Goal: Task Accomplishment & Management: Manage account settings

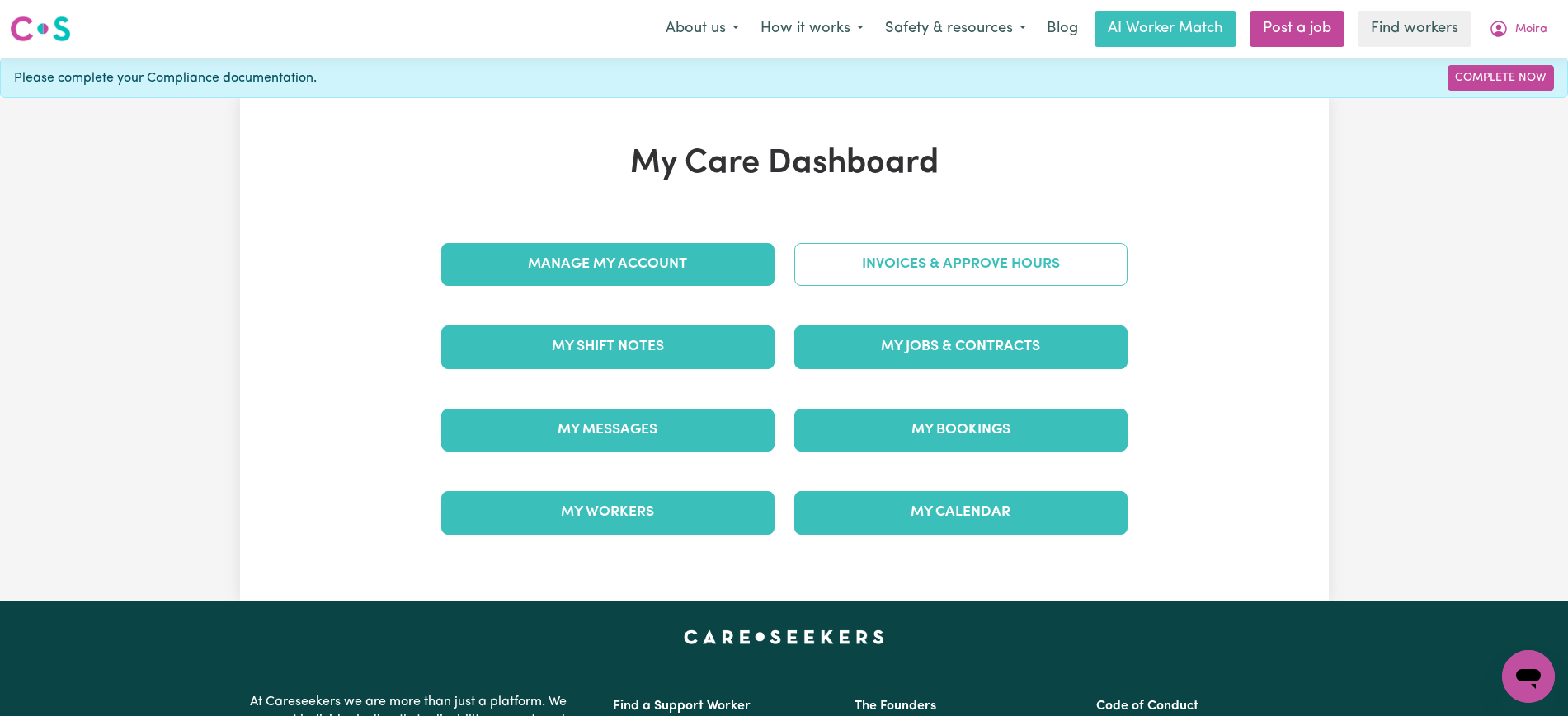
click at [890, 254] on link "Invoices & Approve Hours" at bounding box center [961, 264] width 333 height 43
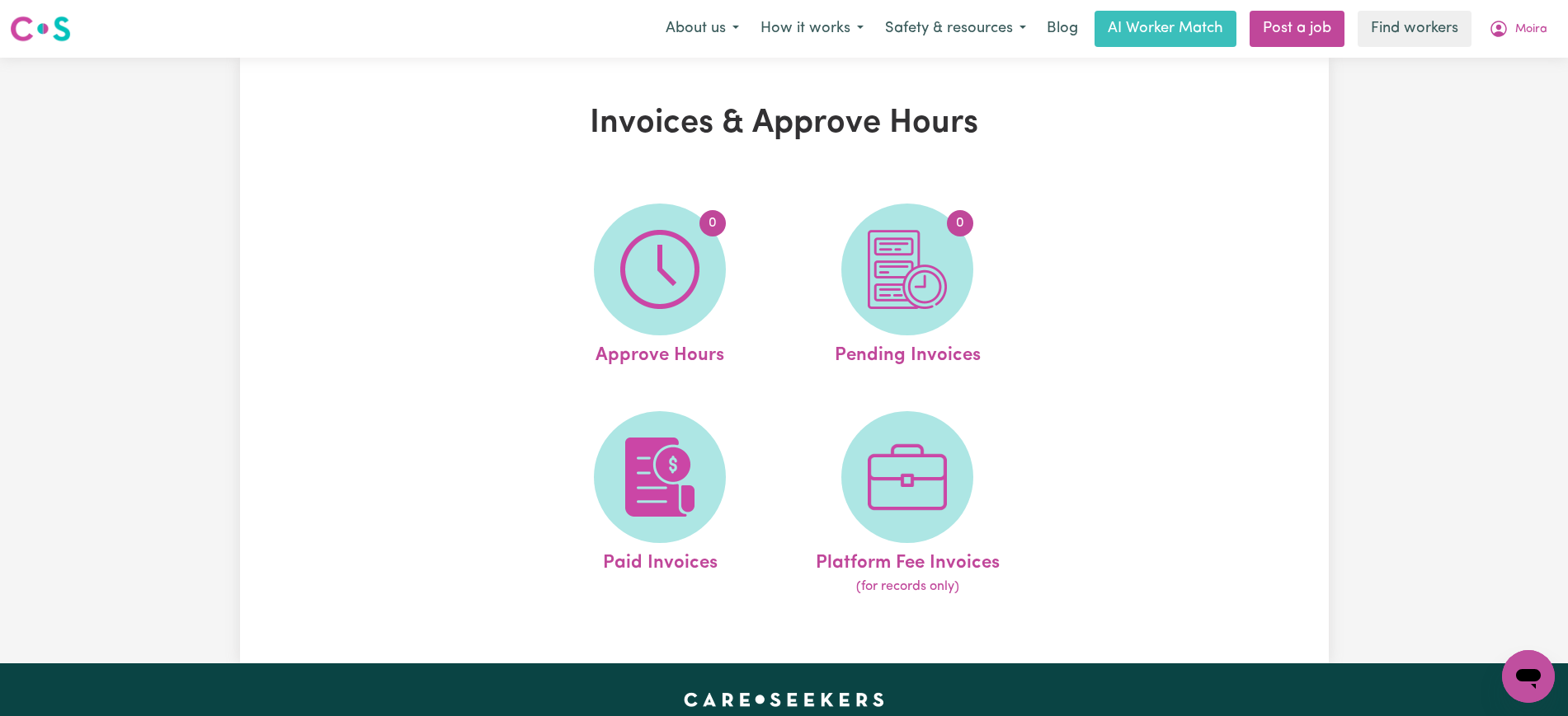
click at [685, 272] on img at bounding box center [660, 270] width 80 height 80
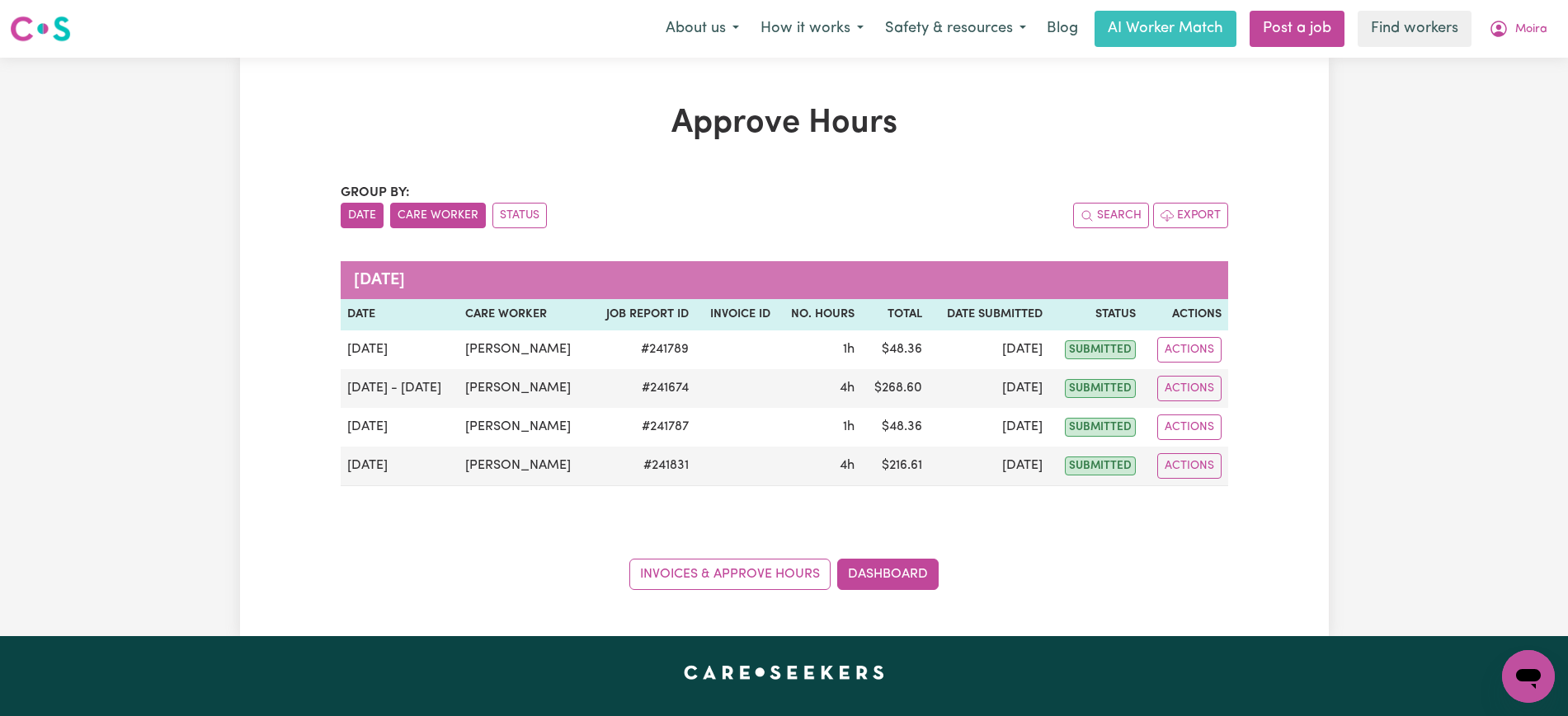
click at [441, 219] on button "Care Worker" at bounding box center [438, 215] width 96 height 26
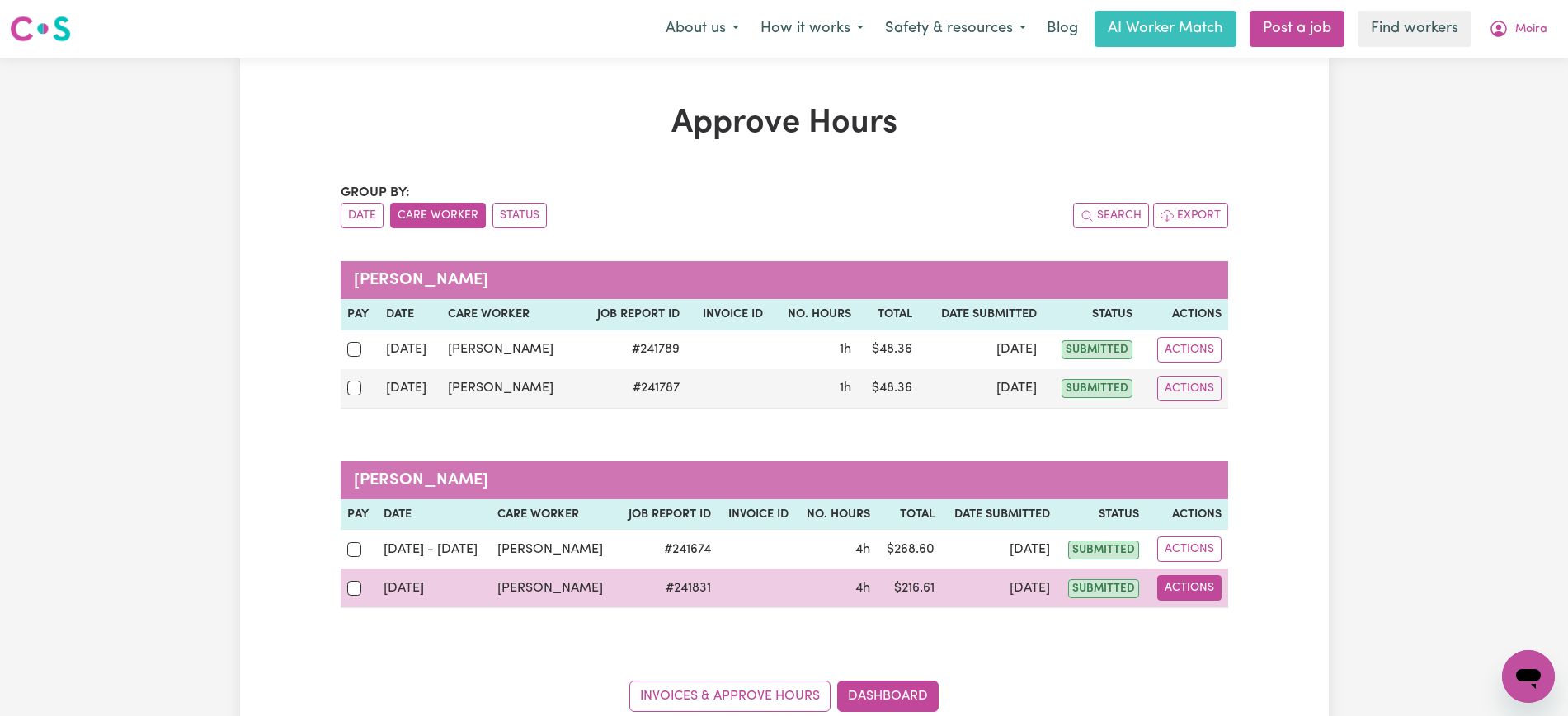
click at [1172, 582] on button "Actions" at bounding box center [1189, 588] width 64 height 26
click at [1227, 618] on link "View Job Report" at bounding box center [1232, 626] width 141 height 33
select select "pm"
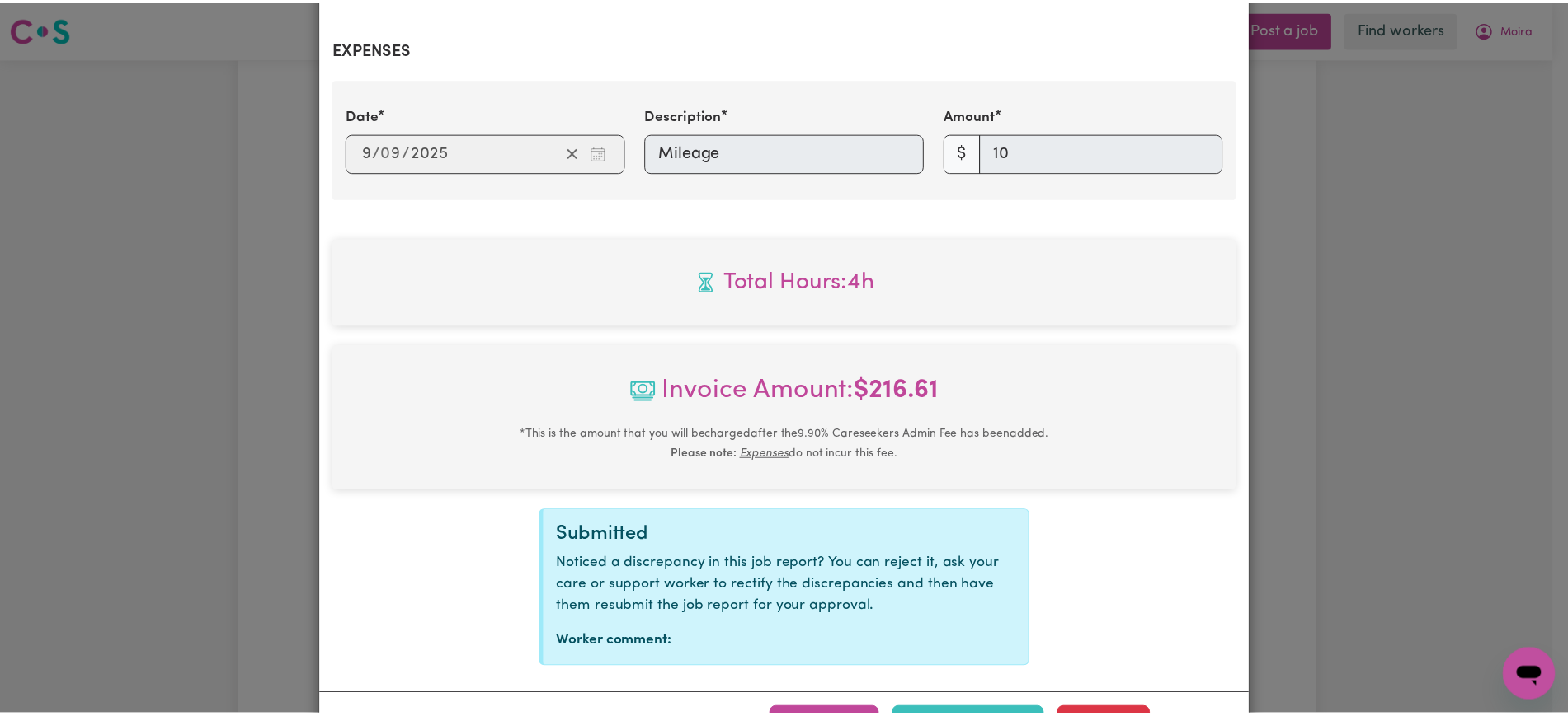
scroll to position [880, 0]
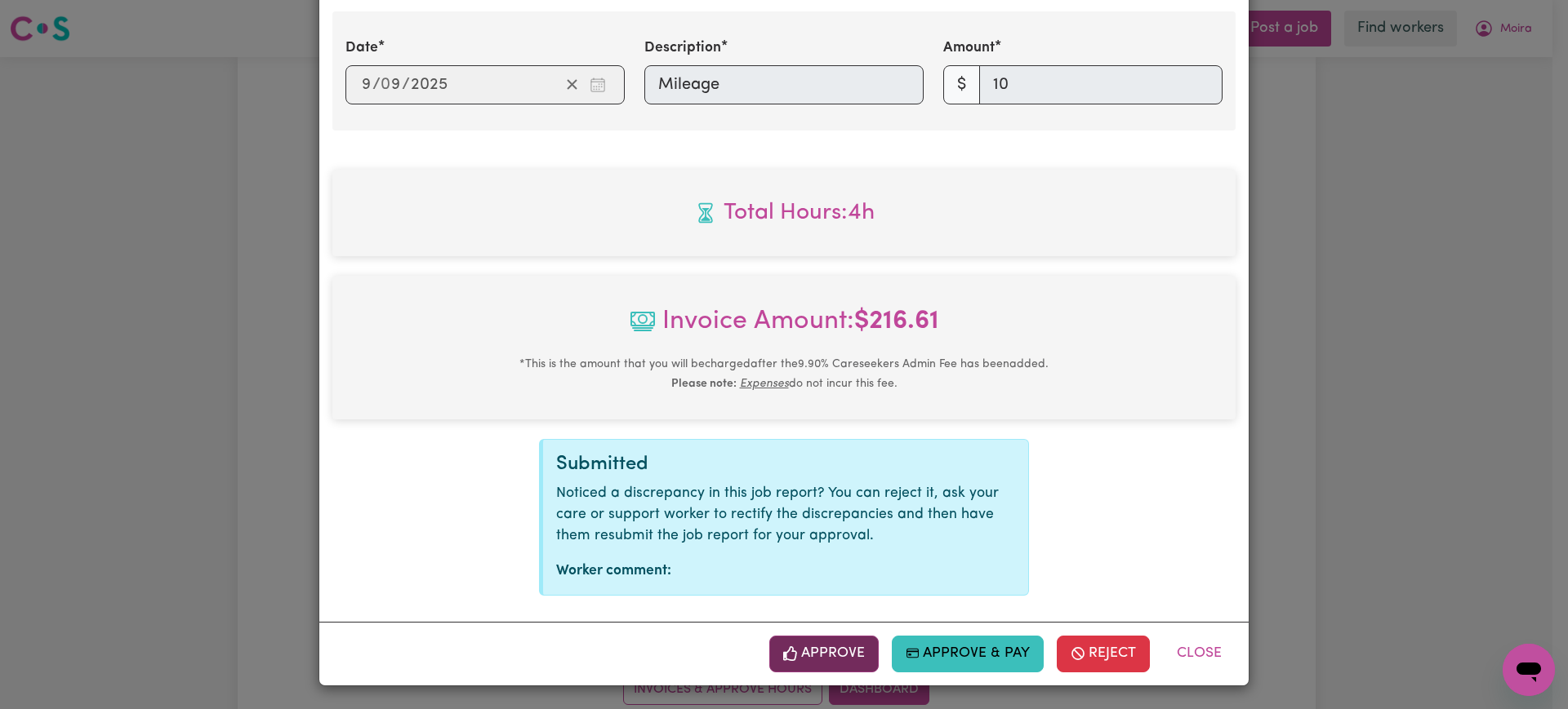
click at [813, 653] on button "Approve" at bounding box center [824, 654] width 110 height 36
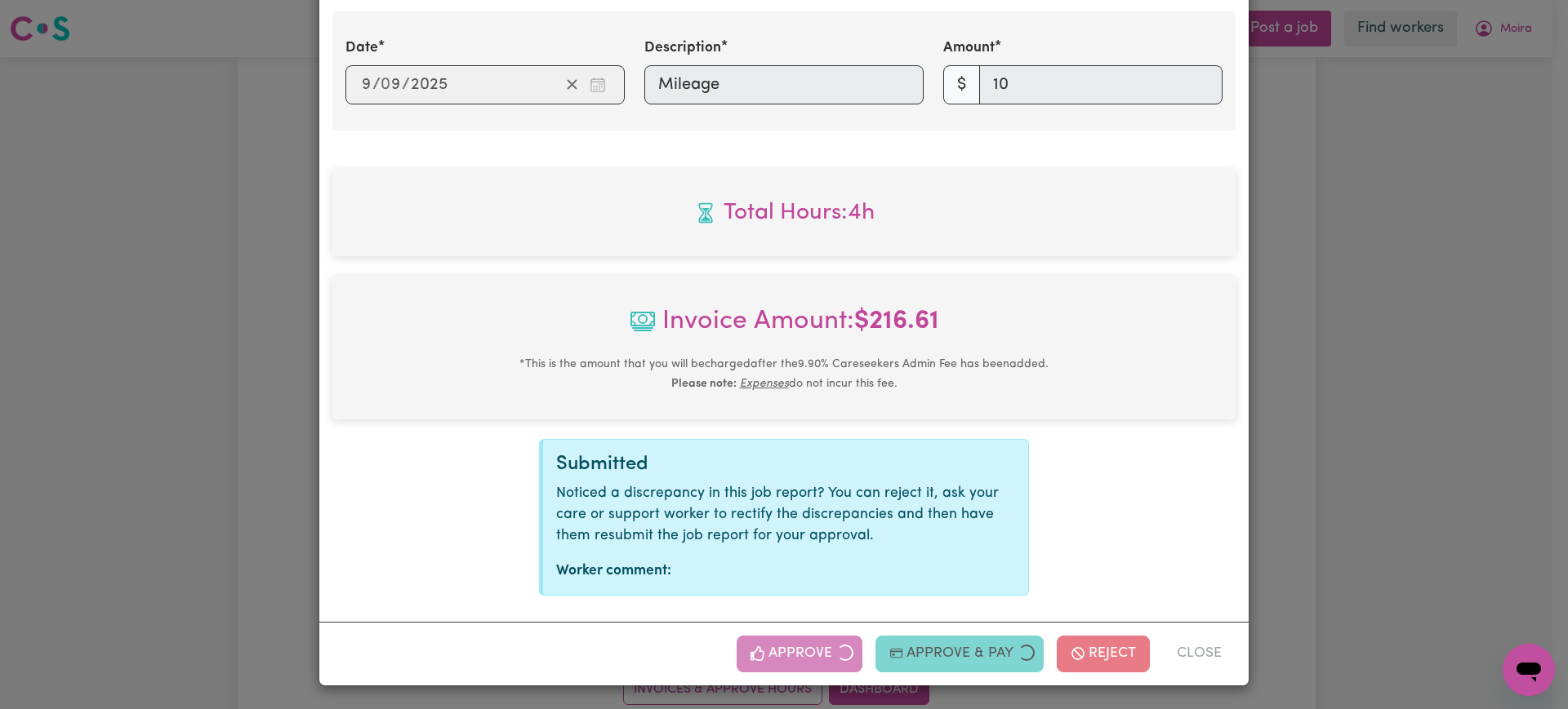
click at [1357, 438] on div "Job Report # 241831 - [PERSON_NAME] Summary Job report # 241831 Client name: [P…" at bounding box center [784, 354] width 1568 height 709
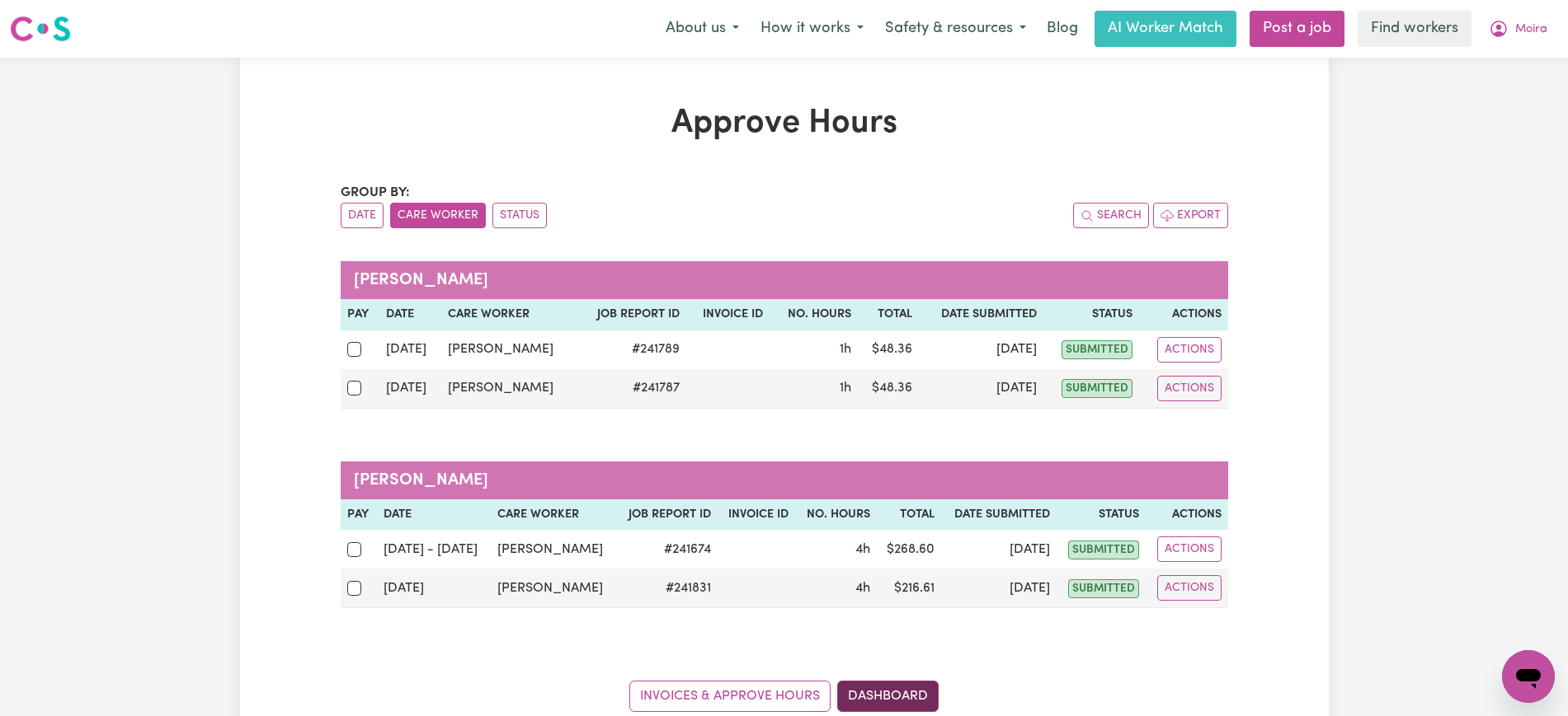
click at [855, 689] on link "Dashboard" at bounding box center [887, 696] width 101 height 31
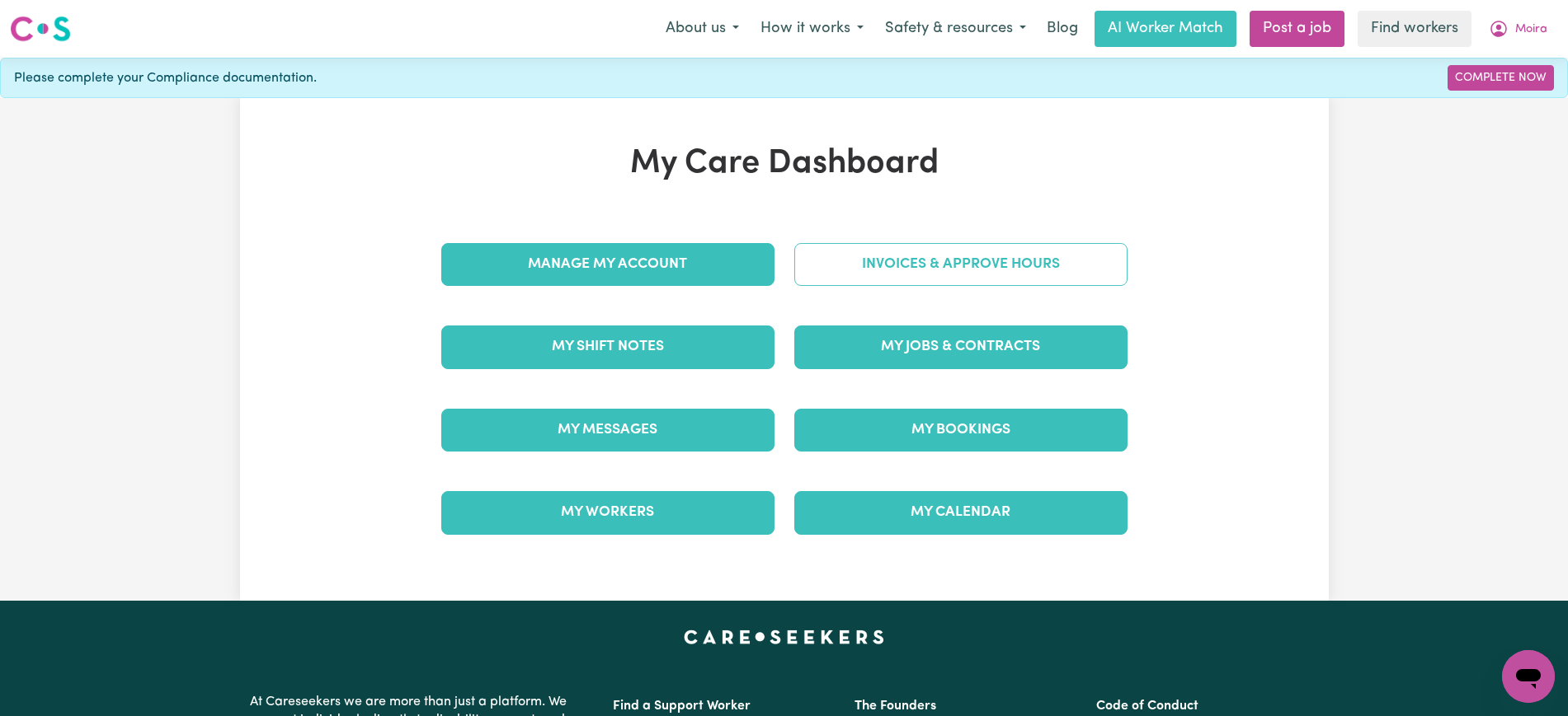
click at [856, 260] on link "Invoices & Approve Hours" at bounding box center [961, 264] width 333 height 43
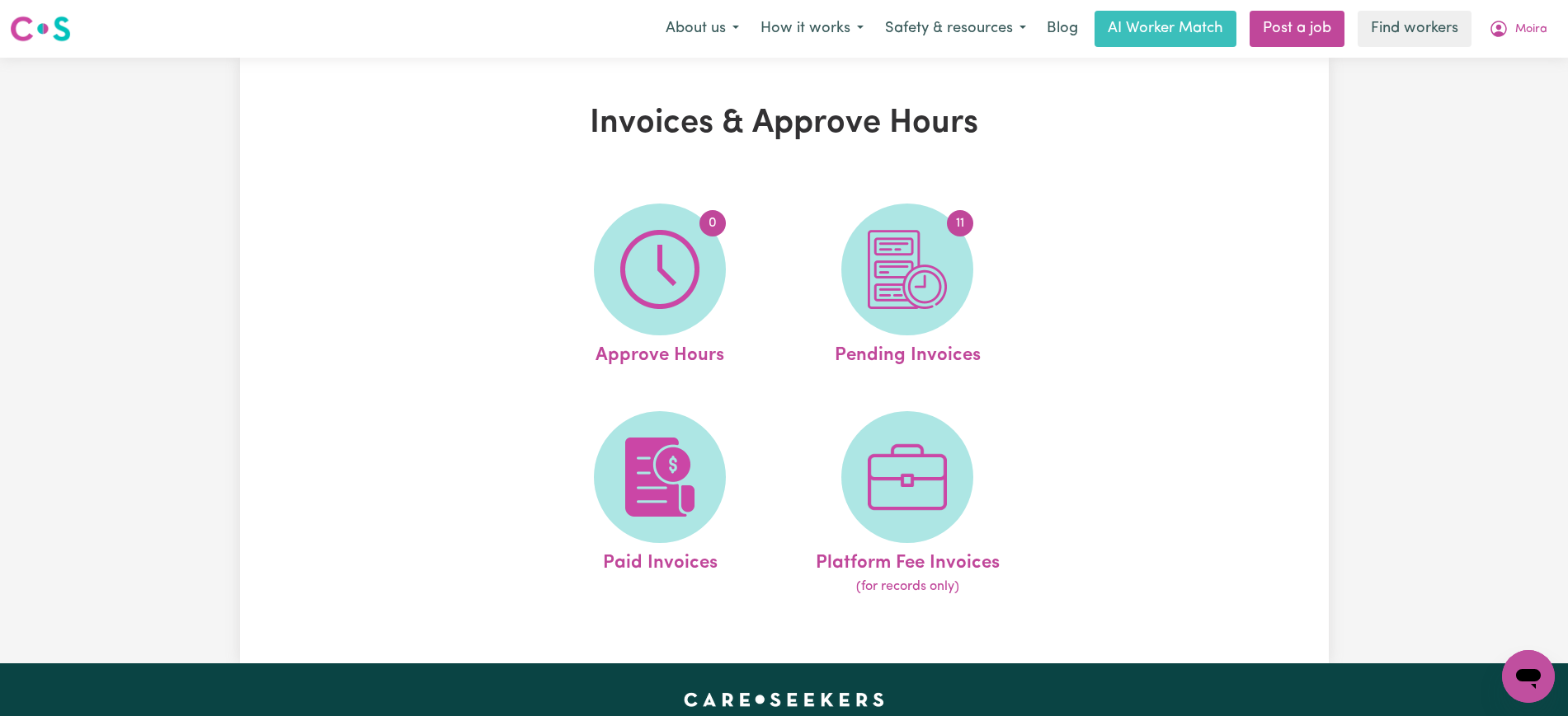
drag, startPoint x: 856, startPoint y: 260, endPoint x: 898, endPoint y: 279, distance: 46.1
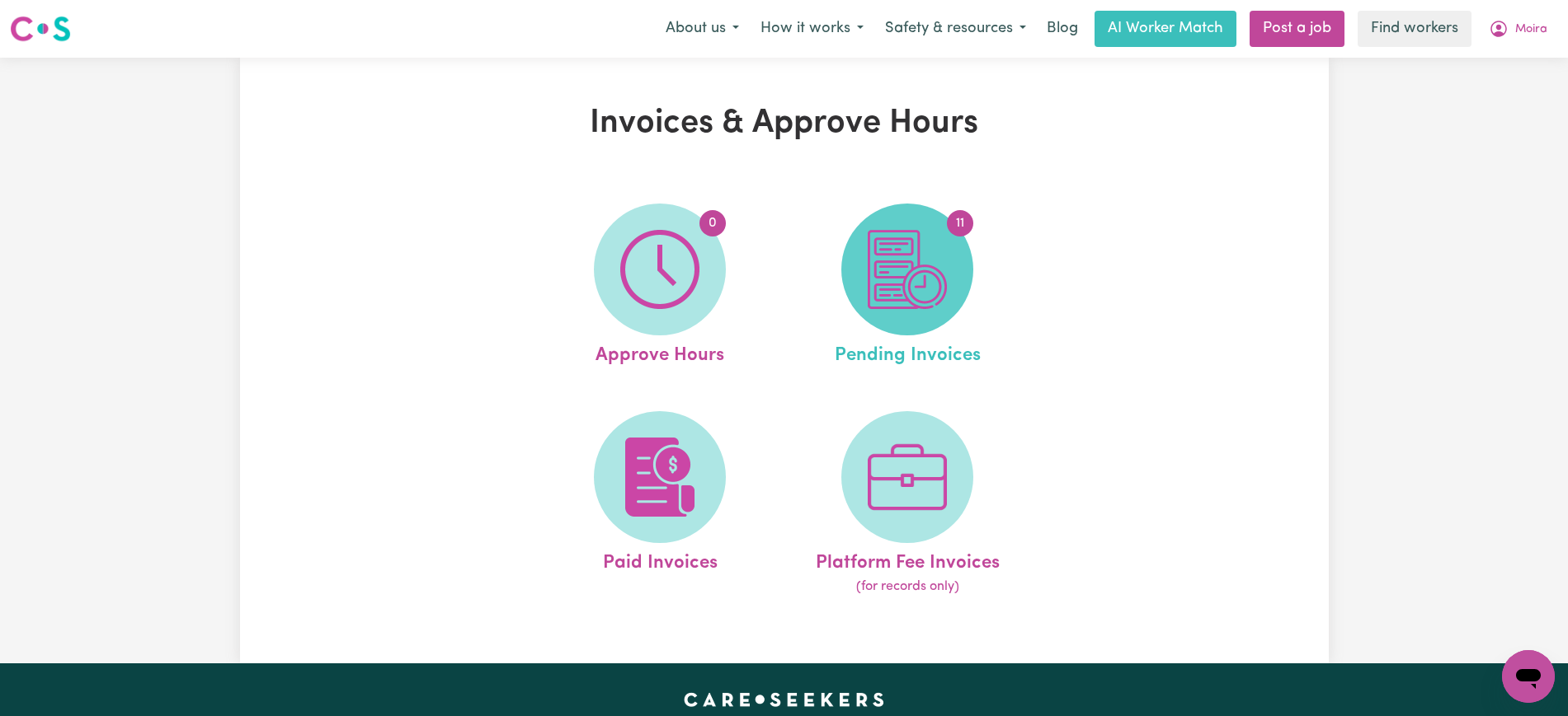
click at [898, 279] on img at bounding box center [908, 270] width 80 height 80
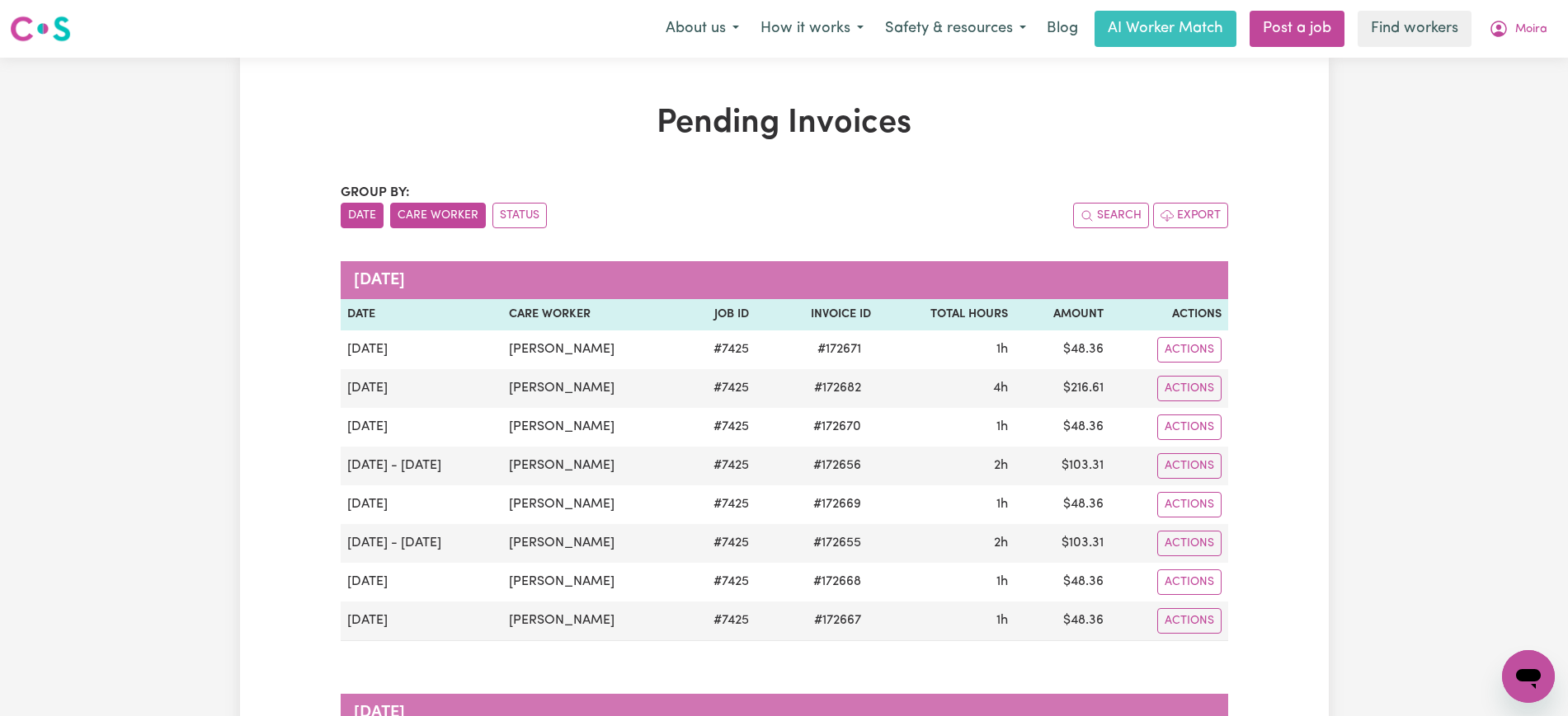
click at [457, 219] on button "Care Worker" at bounding box center [438, 215] width 96 height 26
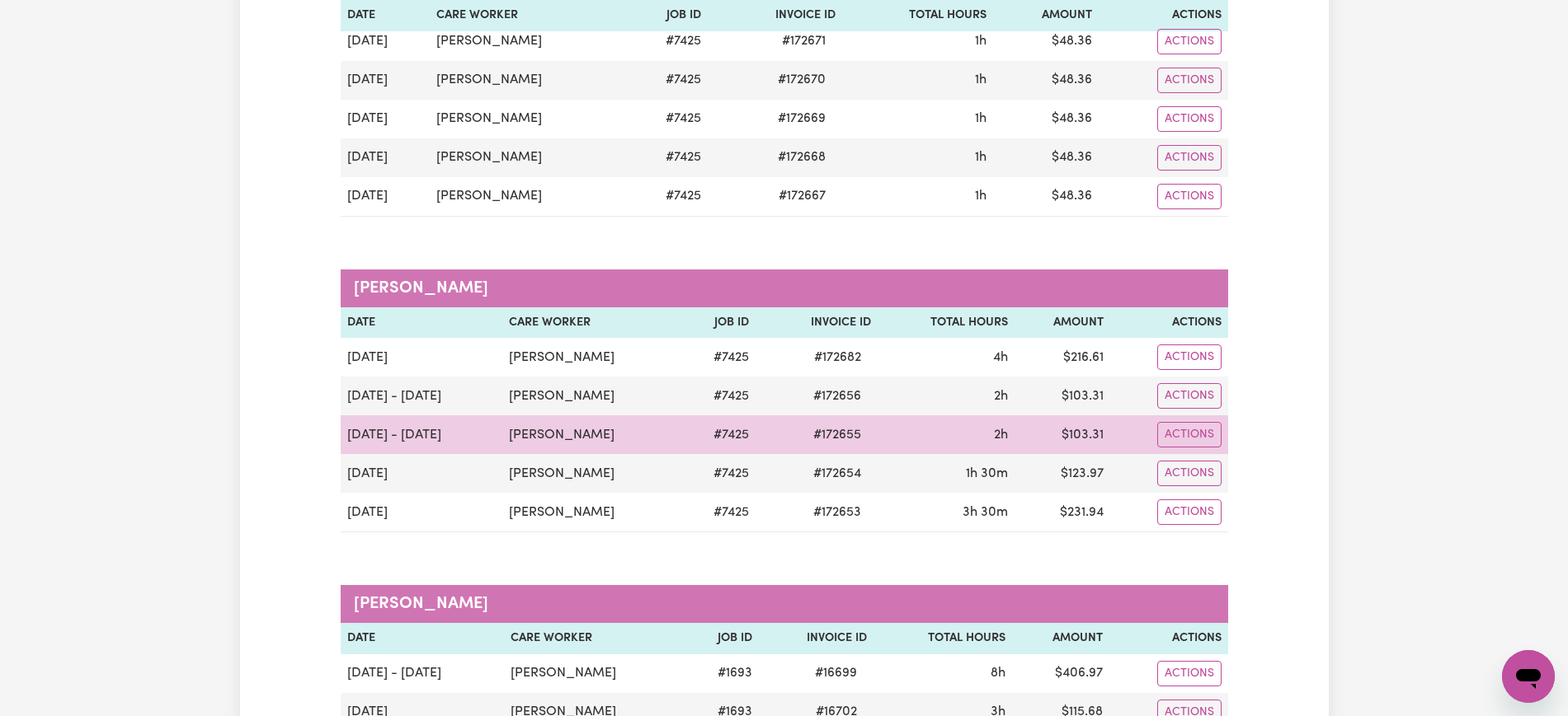
scroll to position [309, 0]
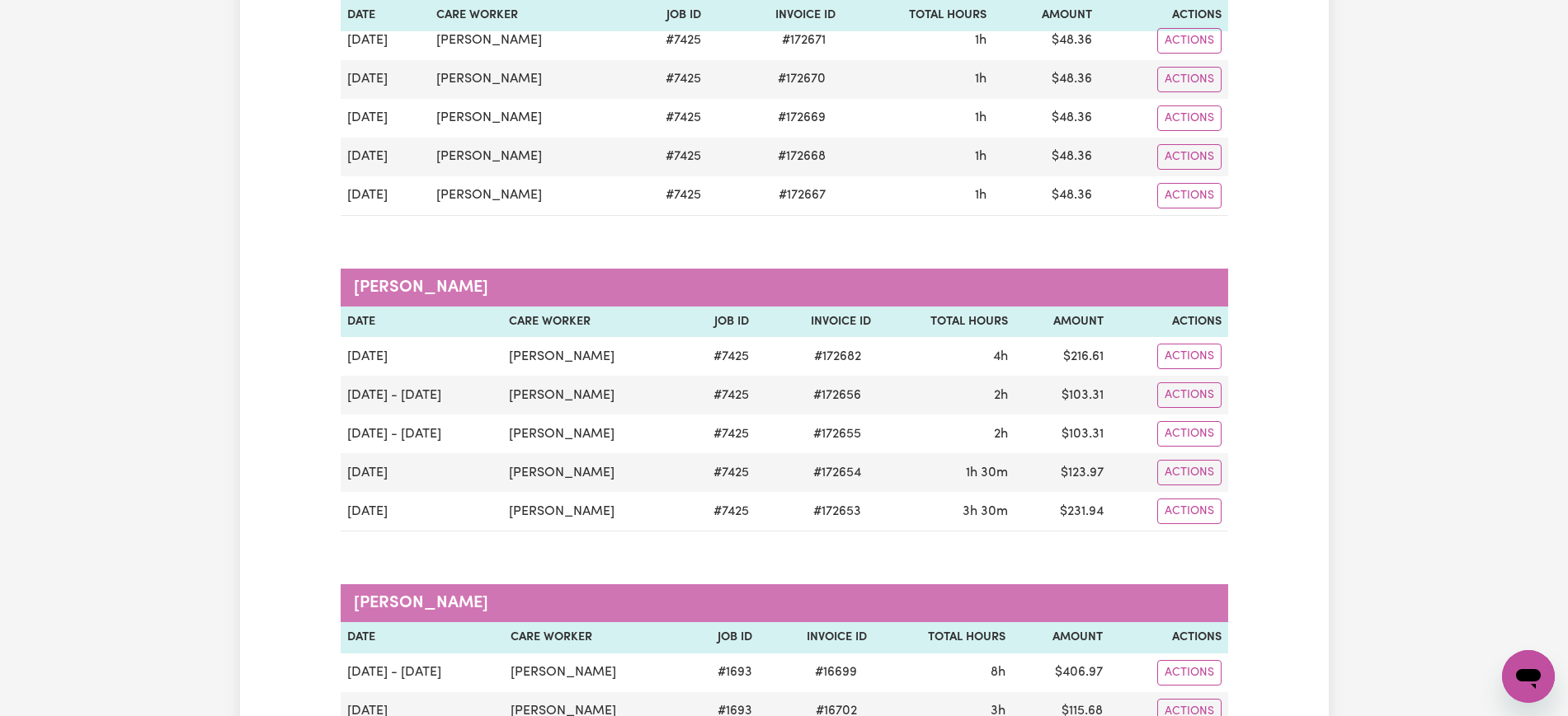
click at [207, 518] on div "Pending Invoices Group by: Date Care Worker Status Search Export [PERSON_NAME] …" at bounding box center [784, 315] width 1568 height 1134
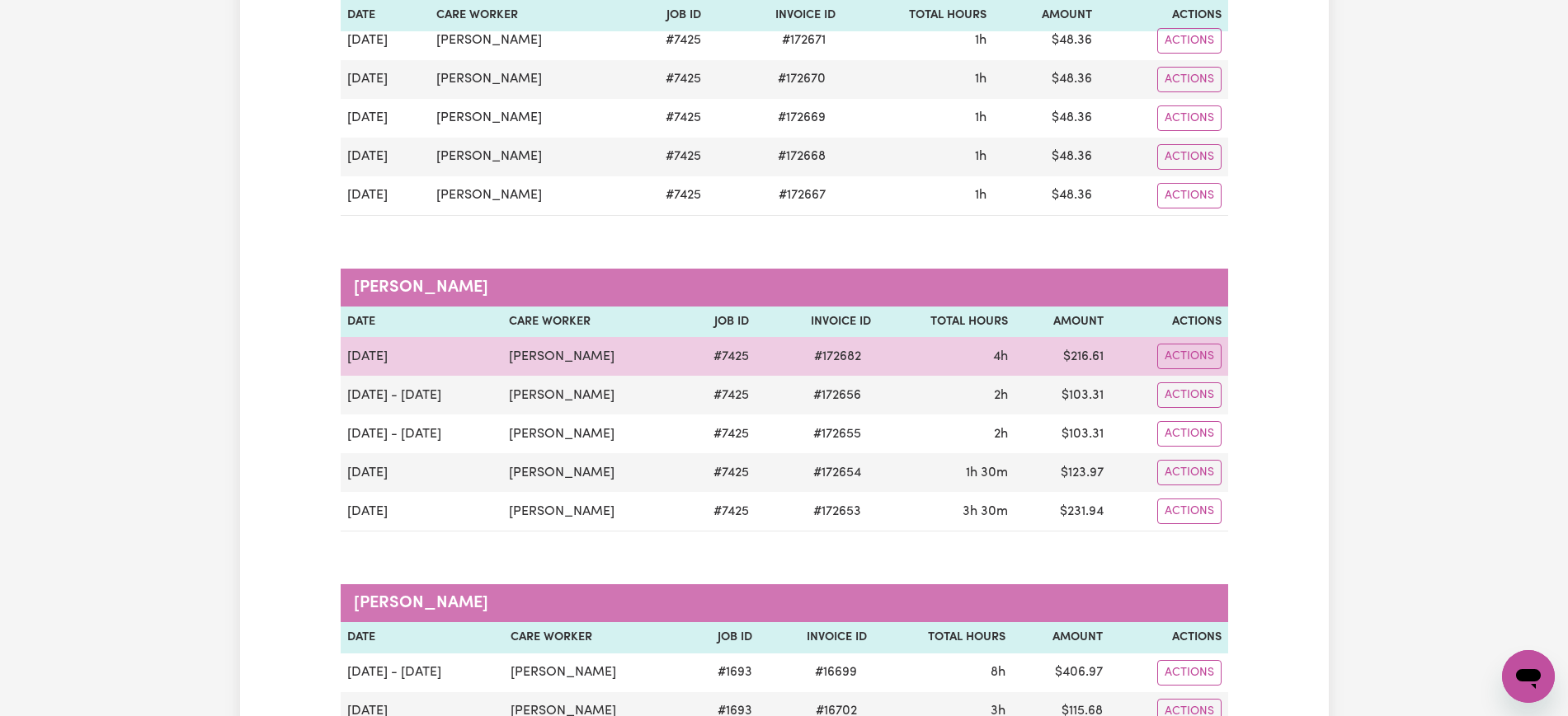
click at [823, 349] on span "# 172682" at bounding box center [838, 356] width 67 height 20
click at [804, 353] on span "# 172682" at bounding box center [838, 356] width 67 height 20
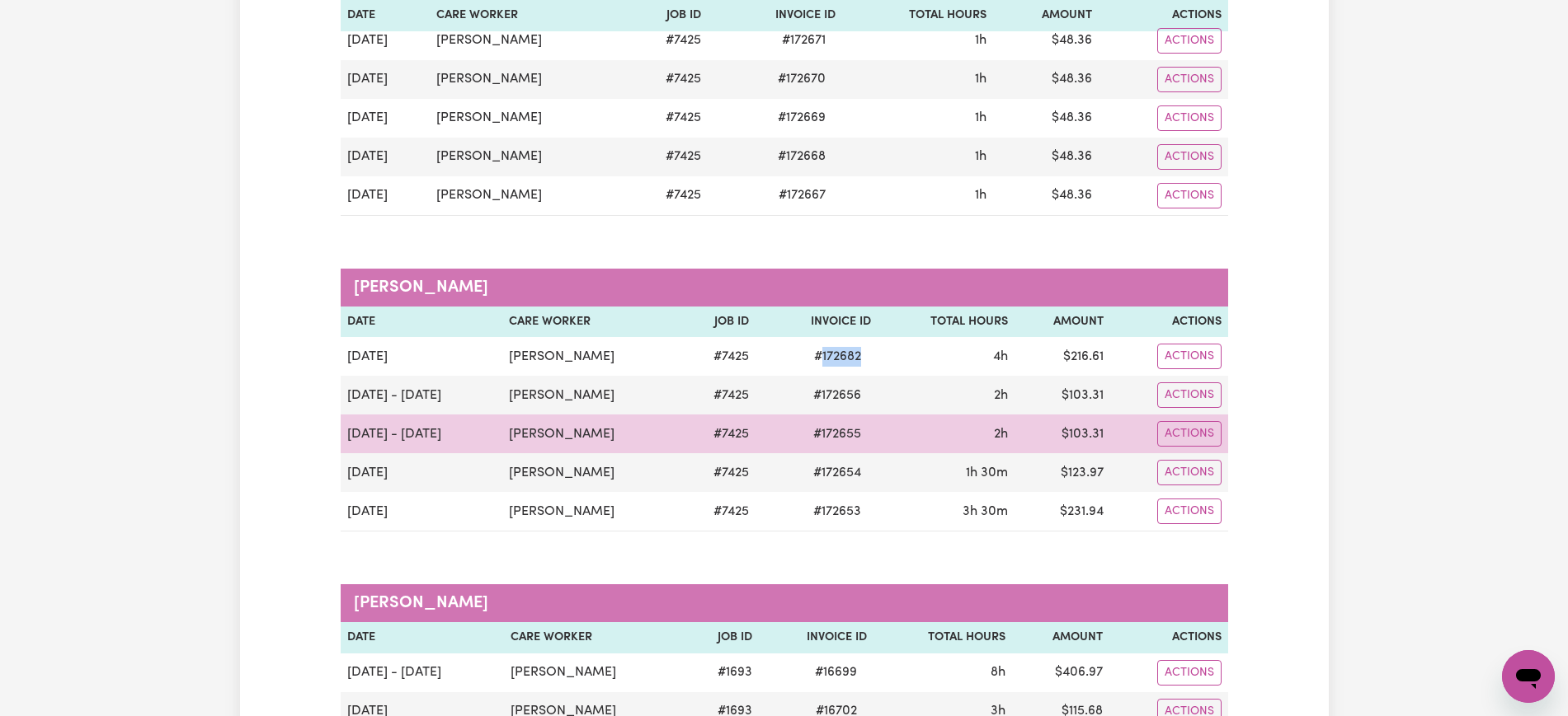
copy span "172682"
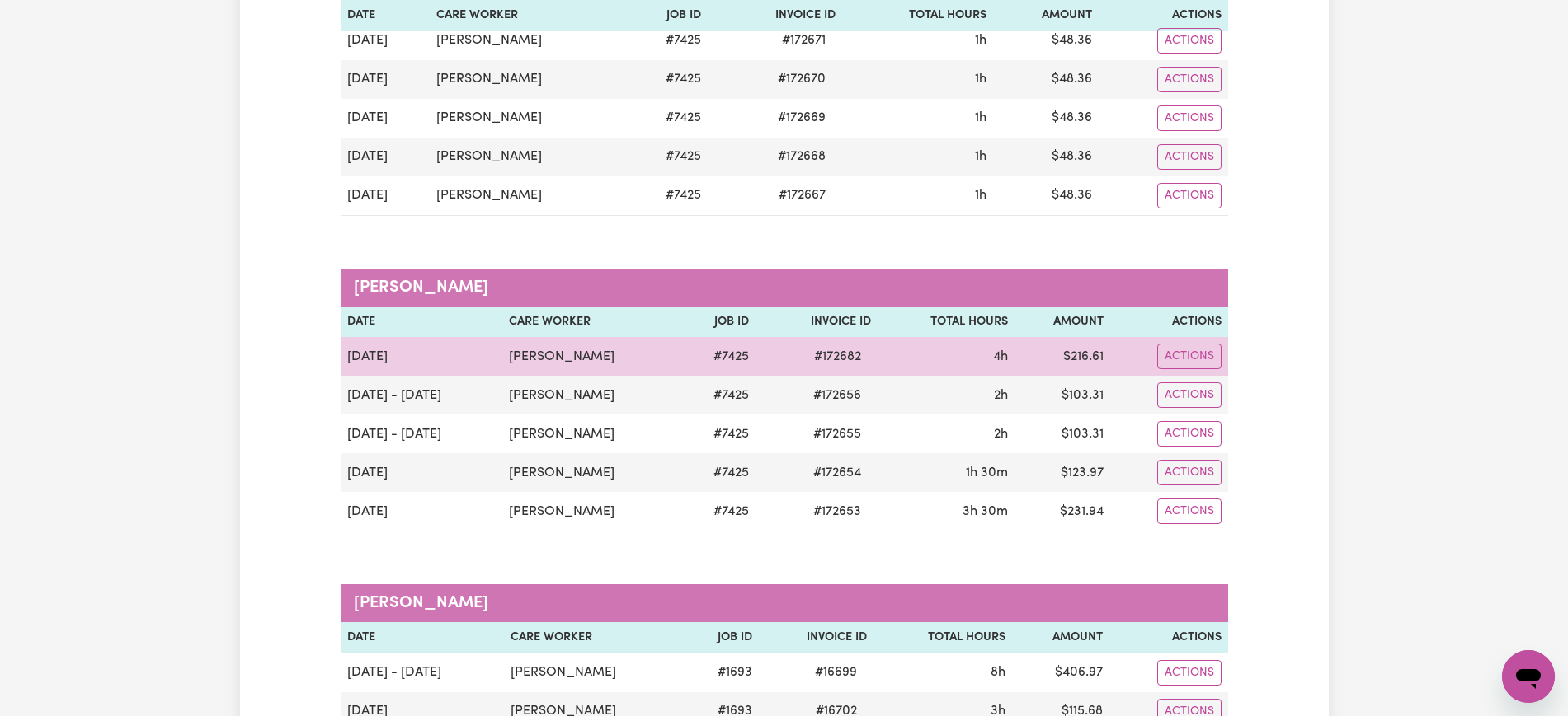
click at [1091, 351] on td "$ 216.61" at bounding box center [1062, 356] width 96 height 39
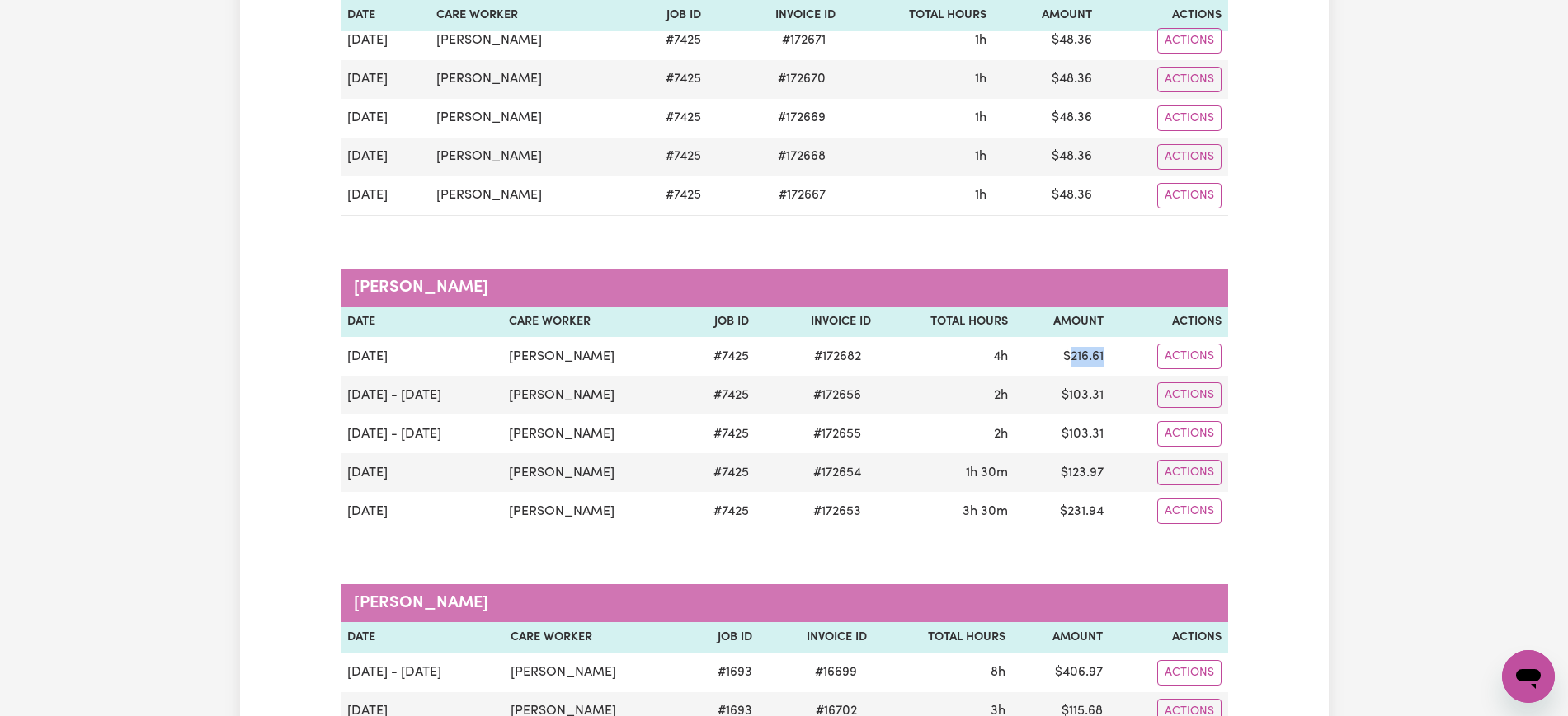
copy td "216.61"
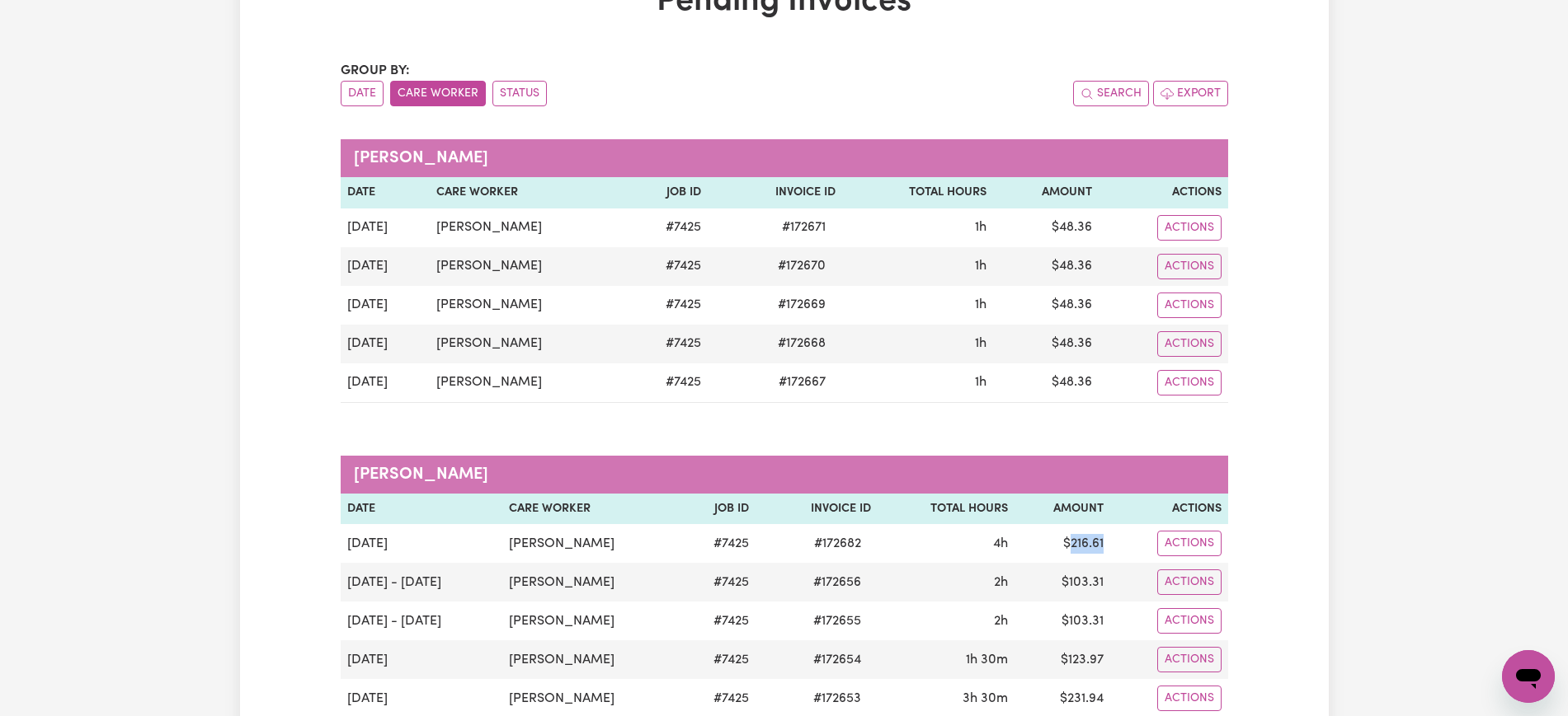
scroll to position [0, 0]
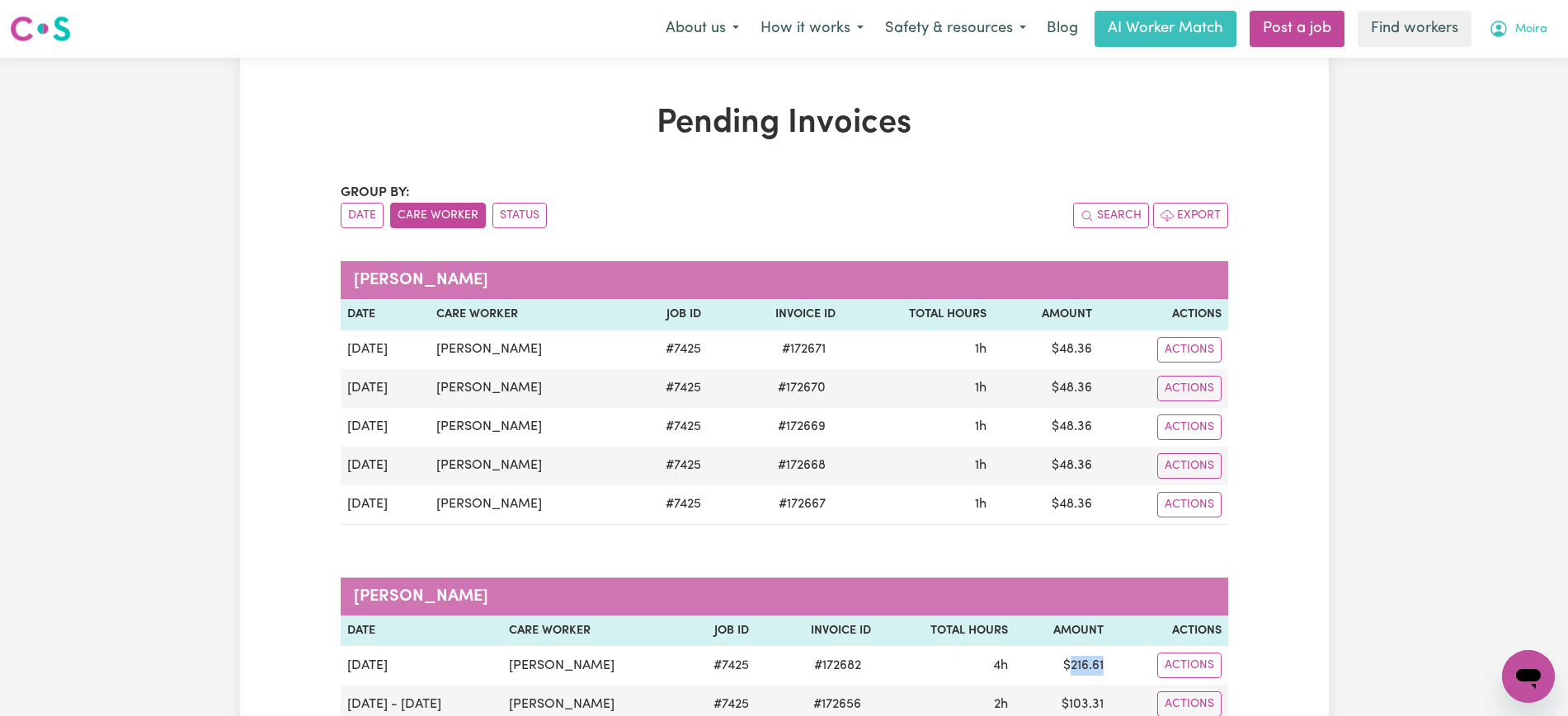
click at [1496, 34] on icon "My Account" at bounding box center [1498, 28] width 16 height 16
drag, startPoint x: 1493, startPoint y: 42, endPoint x: 1486, endPoint y: 92, distance: 50.5
click at [1486, 92] on link "Logout" at bounding box center [1492, 95] width 131 height 31
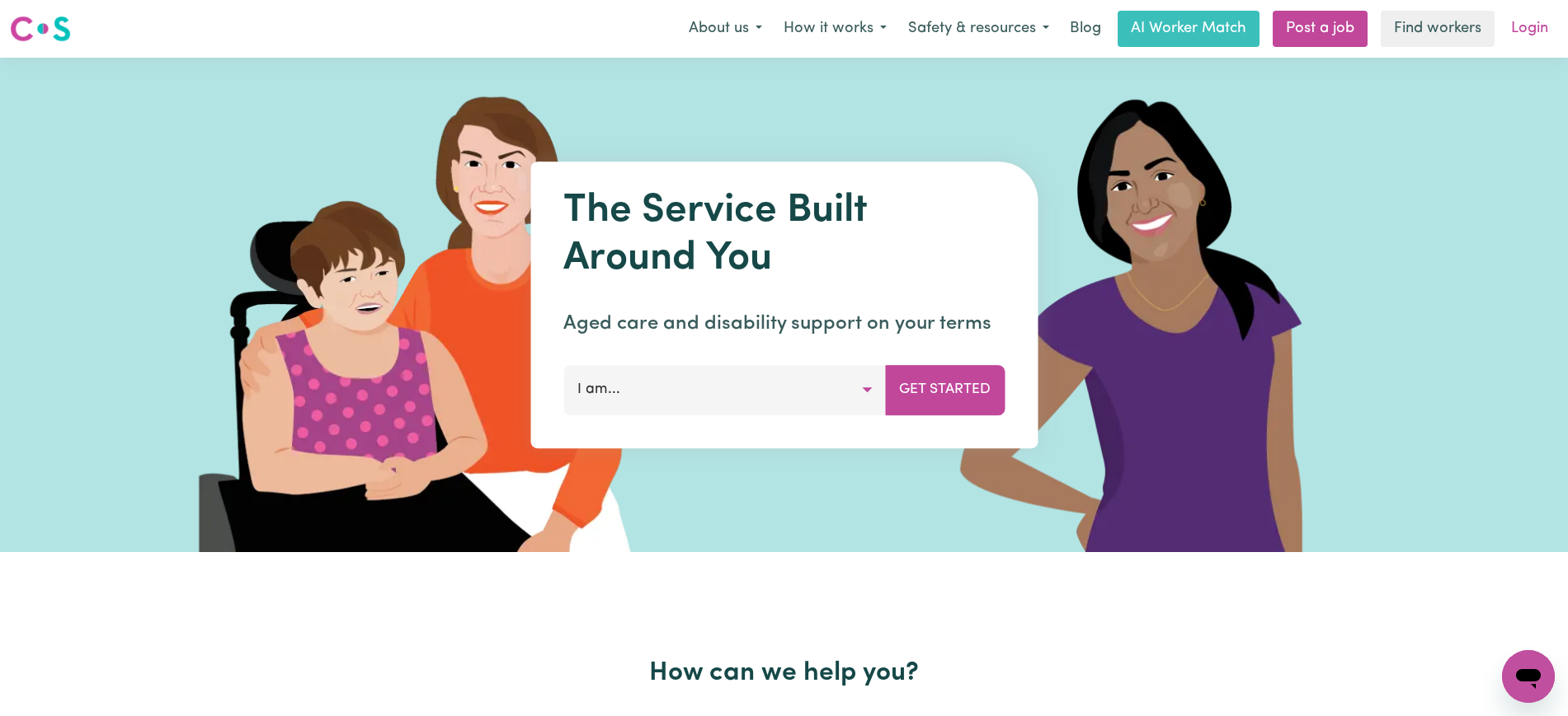
click at [1535, 23] on link "Login" at bounding box center [1529, 28] width 57 height 36
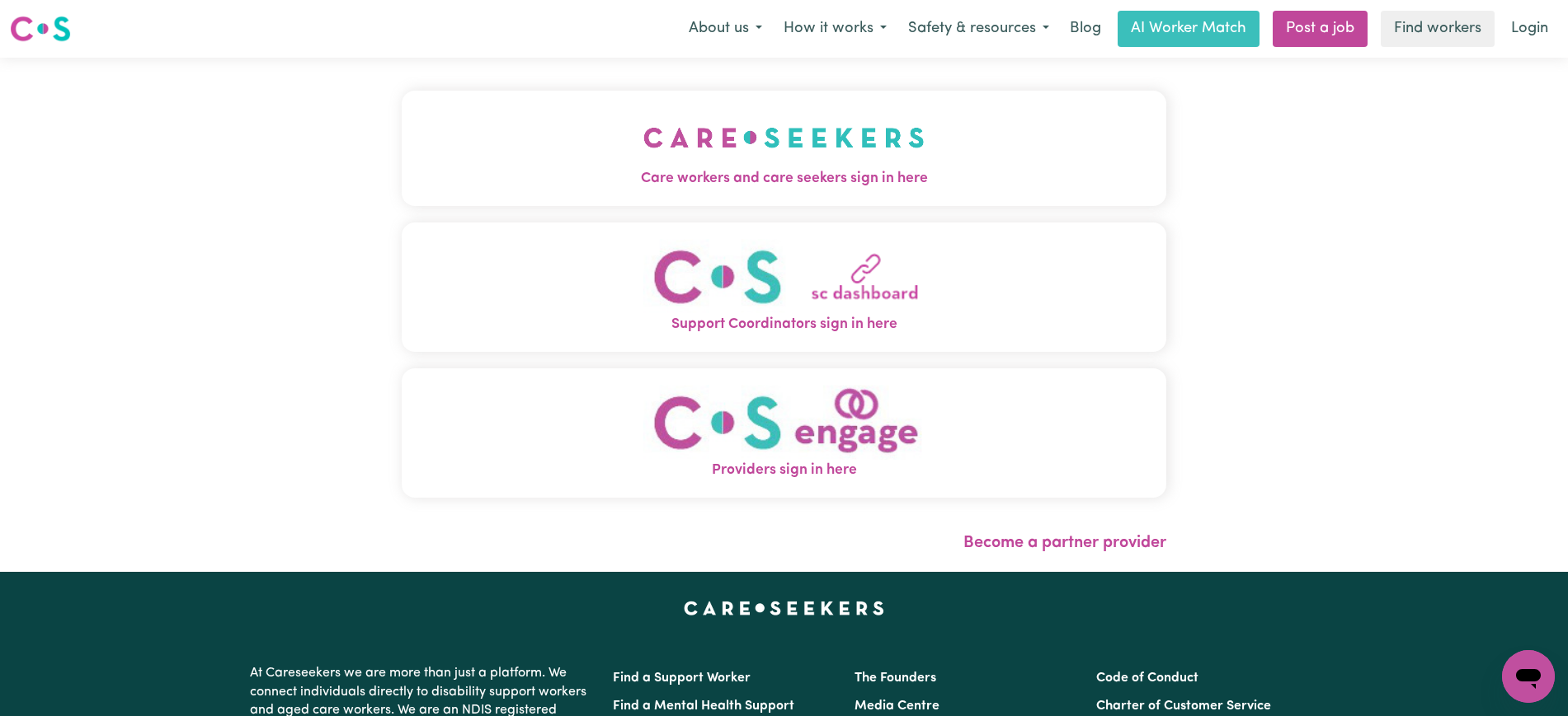
click at [450, 165] on button "Care workers and care seekers sign in here" at bounding box center [784, 149] width 765 height 116
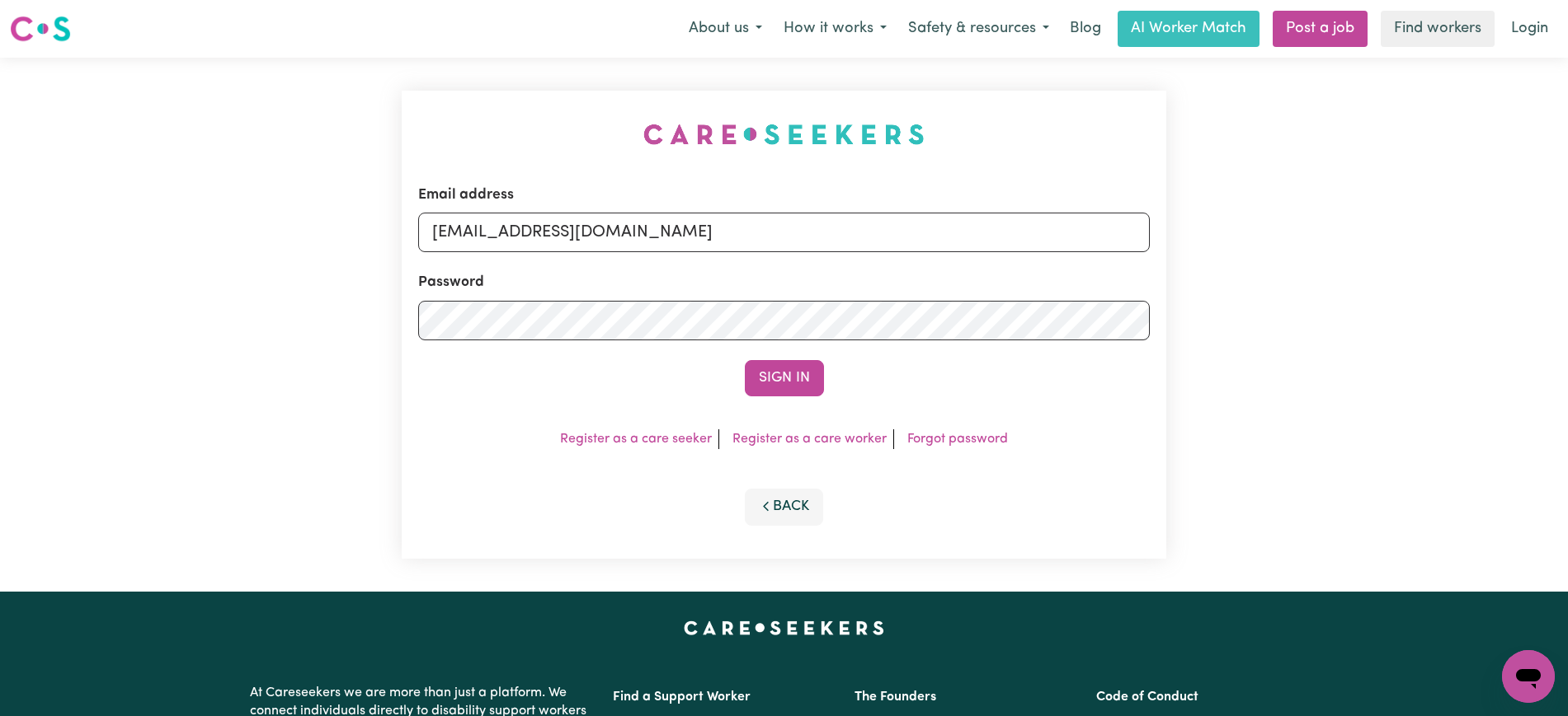
drag, startPoint x: 550, startPoint y: 160, endPoint x: 568, endPoint y: 189, distance: 34.1
click at [553, 160] on div "Email address [EMAIL_ADDRESS][DOMAIN_NAME] Password Sign In Register as a care …" at bounding box center [784, 325] width 784 height 534
drag, startPoint x: 522, startPoint y: 236, endPoint x: 1525, endPoint y: 277, distance: 1003.8
click at [1566, 273] on div "Email address [EMAIL_ADDRESS][DOMAIN_NAME] Password Sign In Register as a care …" at bounding box center [784, 325] width 1568 height 534
type input "[EMAIL_ADDRESS][DOMAIN_NAME]"
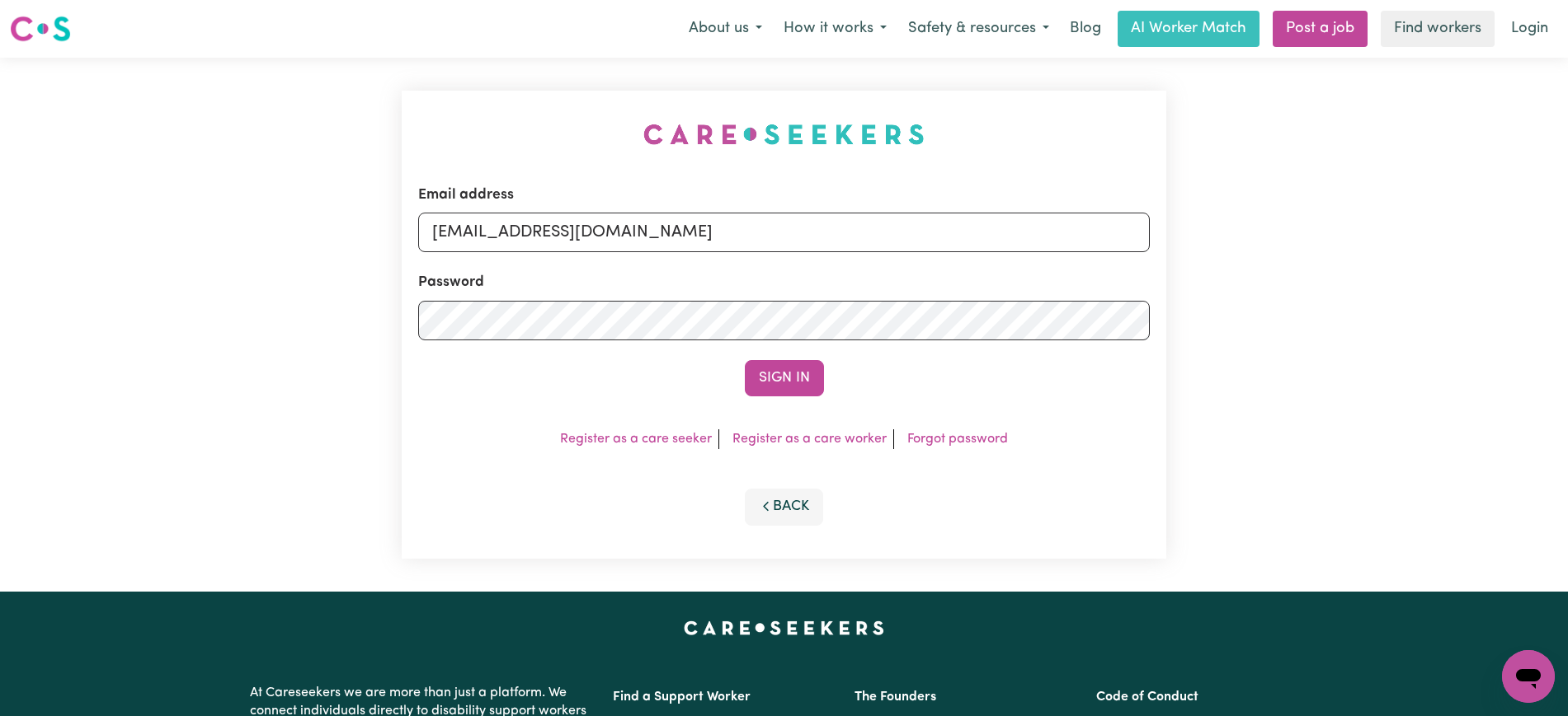
click at [786, 392] on button "Sign In" at bounding box center [784, 378] width 80 height 36
